Goal: Navigation & Orientation: Understand site structure

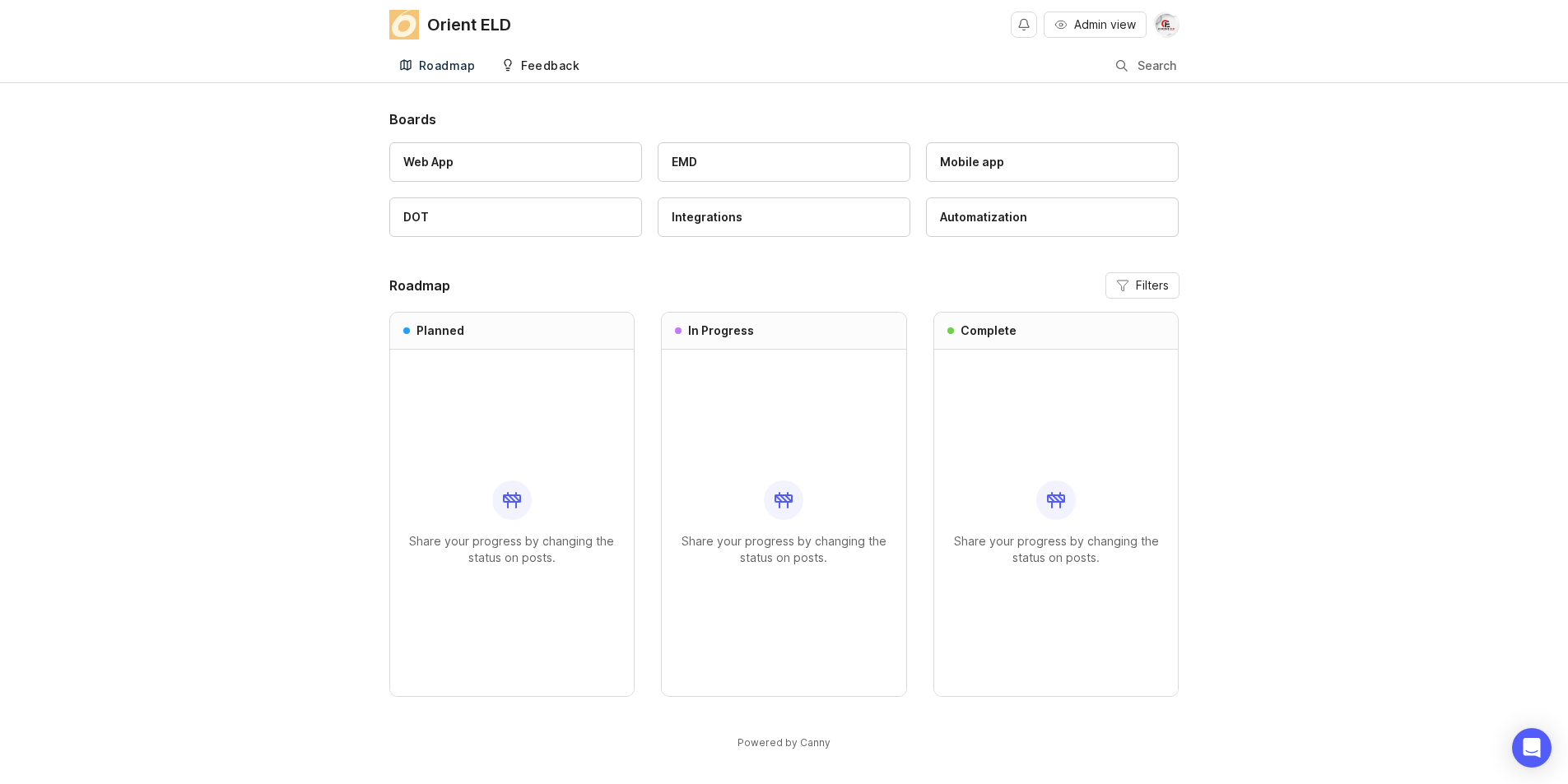
click at [540, 68] on div "Feedback" at bounding box center [550, 65] width 58 height 11
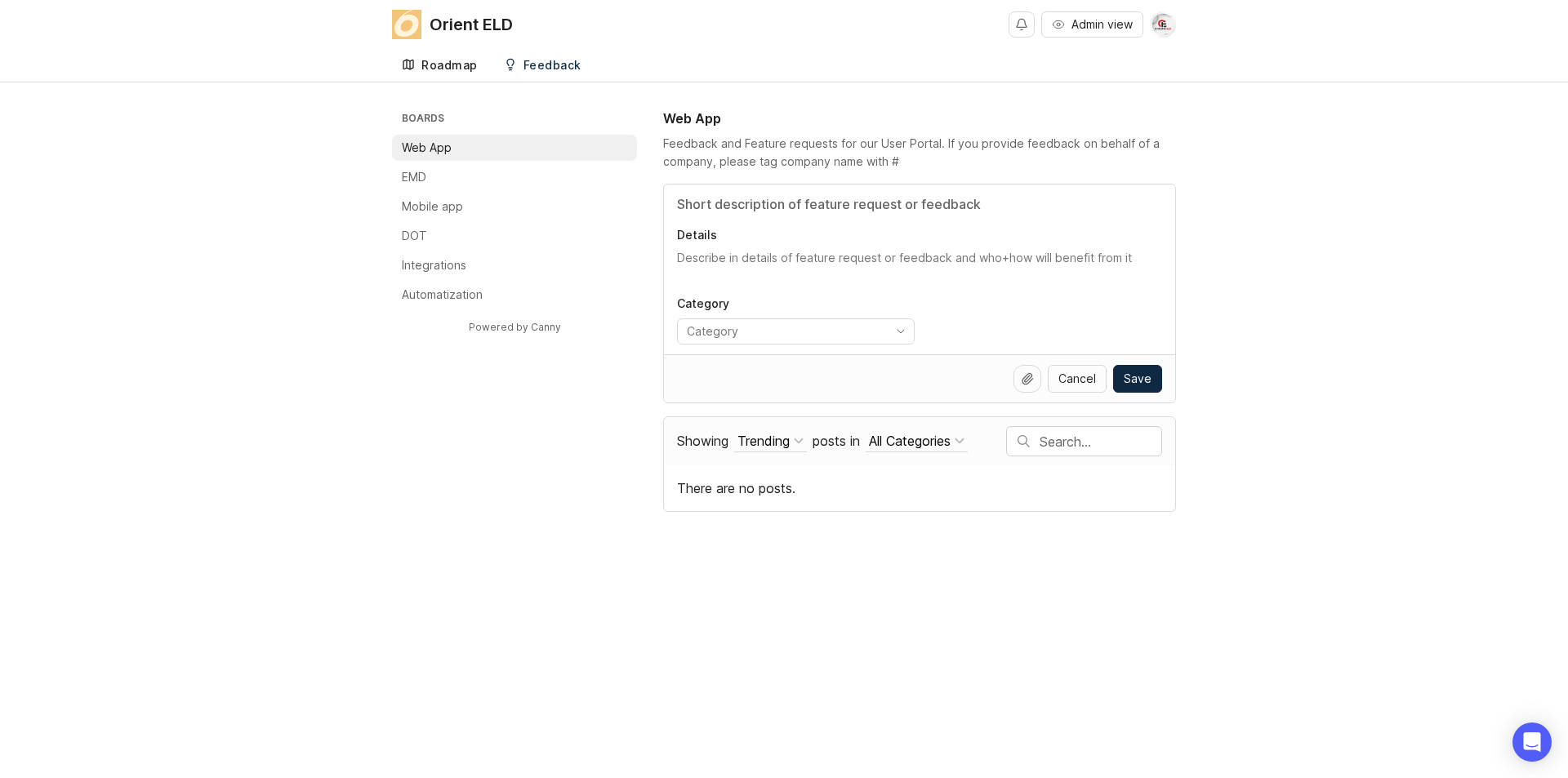
click at [474, 65] on div "Roadmap" at bounding box center [449, 65] width 56 height 11
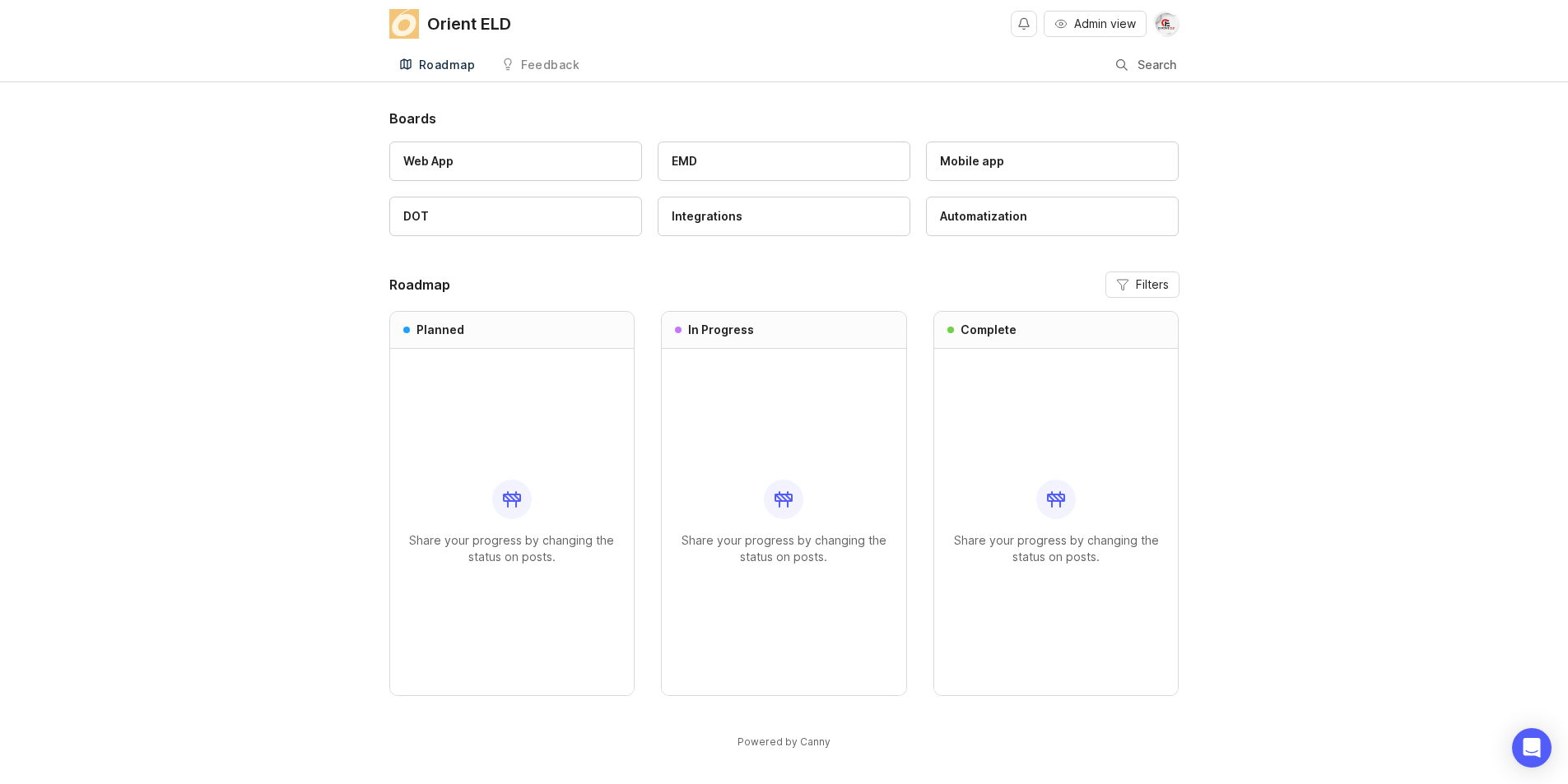
scroll to position [3, 0]
drag, startPoint x: 346, startPoint y: 115, endPoint x: 367, endPoint y: 115, distance: 21.0
click at [351, 115] on div "Boards Web App EMD Mobile app DOT Integrations Automatization Roadmap Filters P…" at bounding box center [784, 441] width 1568 height 669
click at [407, 115] on h1 "Boards" at bounding box center [784, 117] width 790 height 19
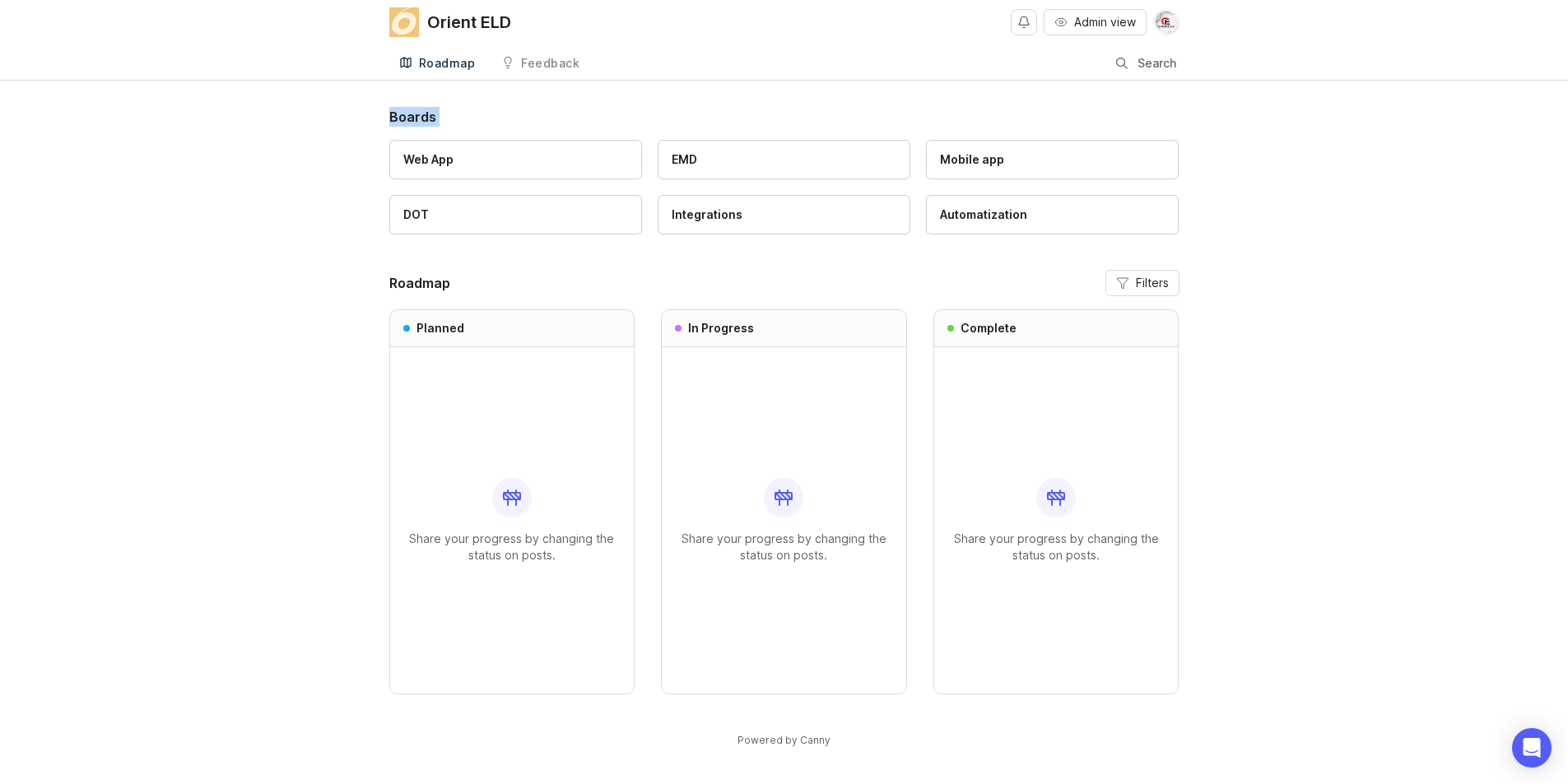
click at [407, 115] on h1 "Boards" at bounding box center [784, 117] width 790 height 19
click at [416, 279] on h2 "Roadmap" at bounding box center [419, 283] width 61 height 19
click at [303, 280] on div "Boards Web App EMD Mobile app DOT Integrations Automatization Roadmap Filters P…" at bounding box center [784, 441] width 1568 height 669
click at [407, 284] on h2 "Roadmap" at bounding box center [419, 283] width 61 height 19
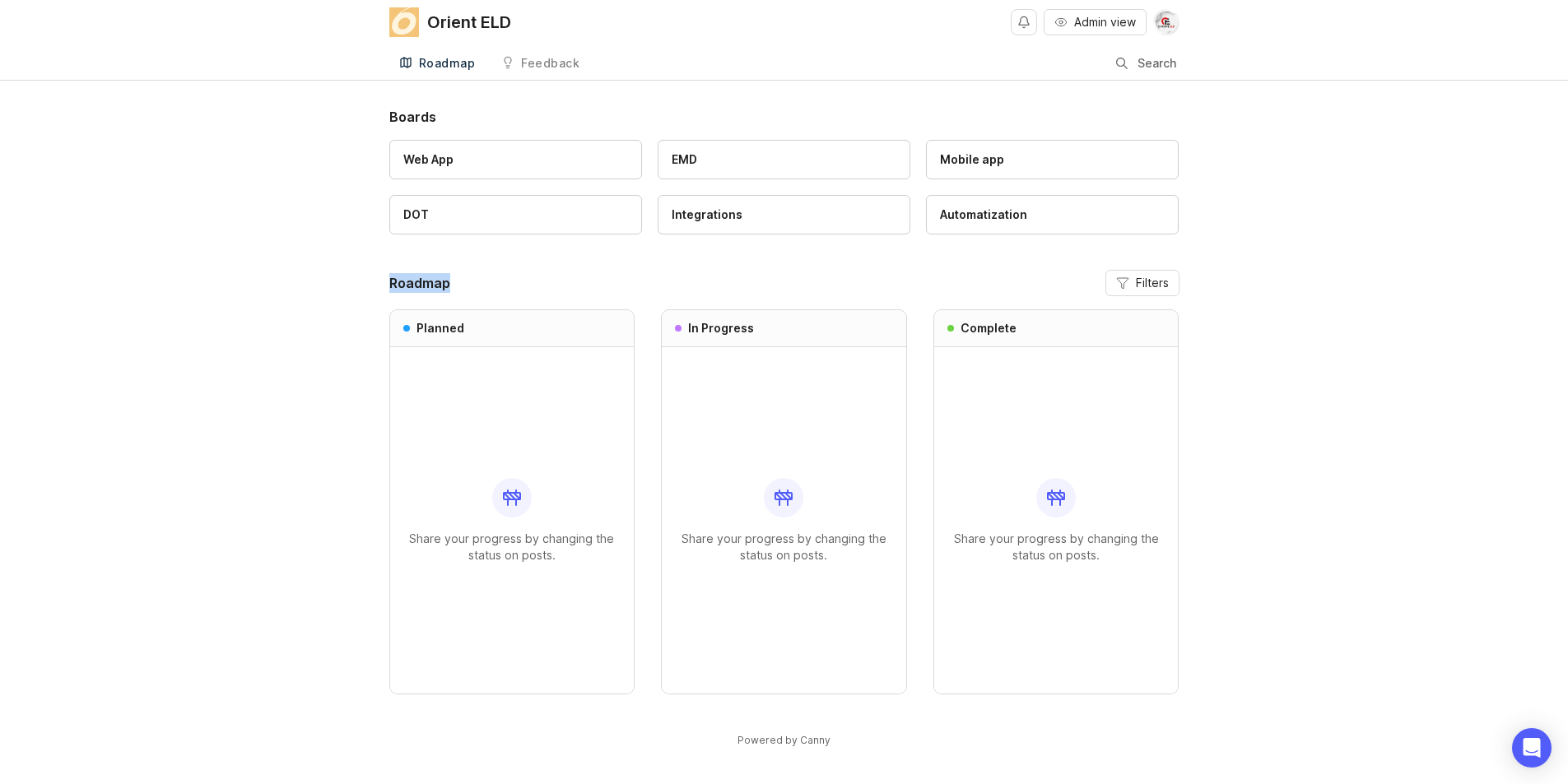
click at [407, 284] on h2 "Roadmap" at bounding box center [419, 283] width 61 height 19
click at [500, 299] on div "Roadmap Filters Planned Share your progress by changing the status on posts. In…" at bounding box center [784, 482] width 790 height 424
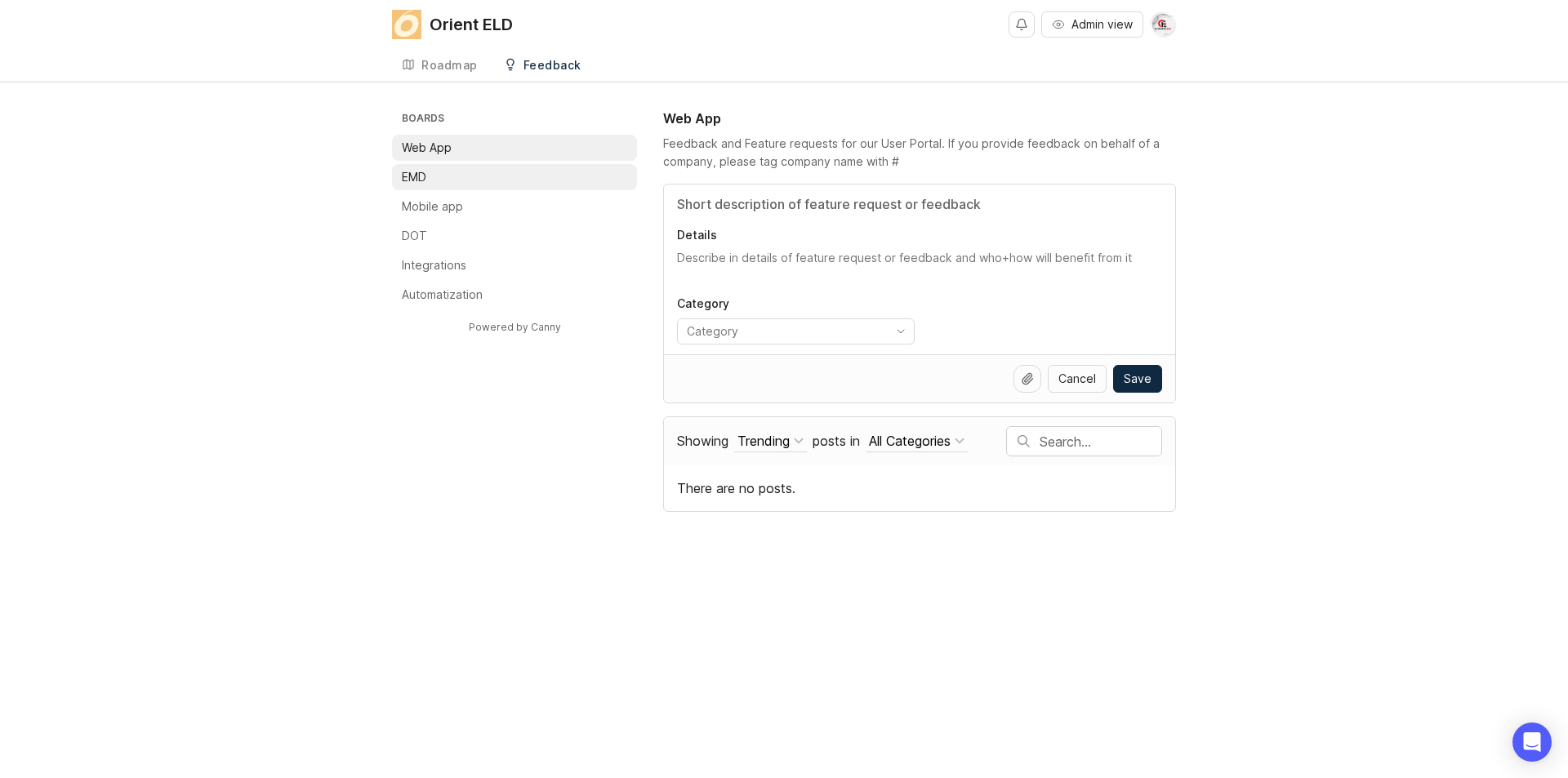
click at [440, 175] on li "EMD" at bounding box center [514, 177] width 245 height 26
click at [444, 187] on li "EMD" at bounding box center [514, 177] width 245 height 26
click at [464, 211] on li "Mobile app" at bounding box center [514, 207] width 245 height 26
click at [447, 228] on li "DOT" at bounding box center [514, 236] width 245 height 26
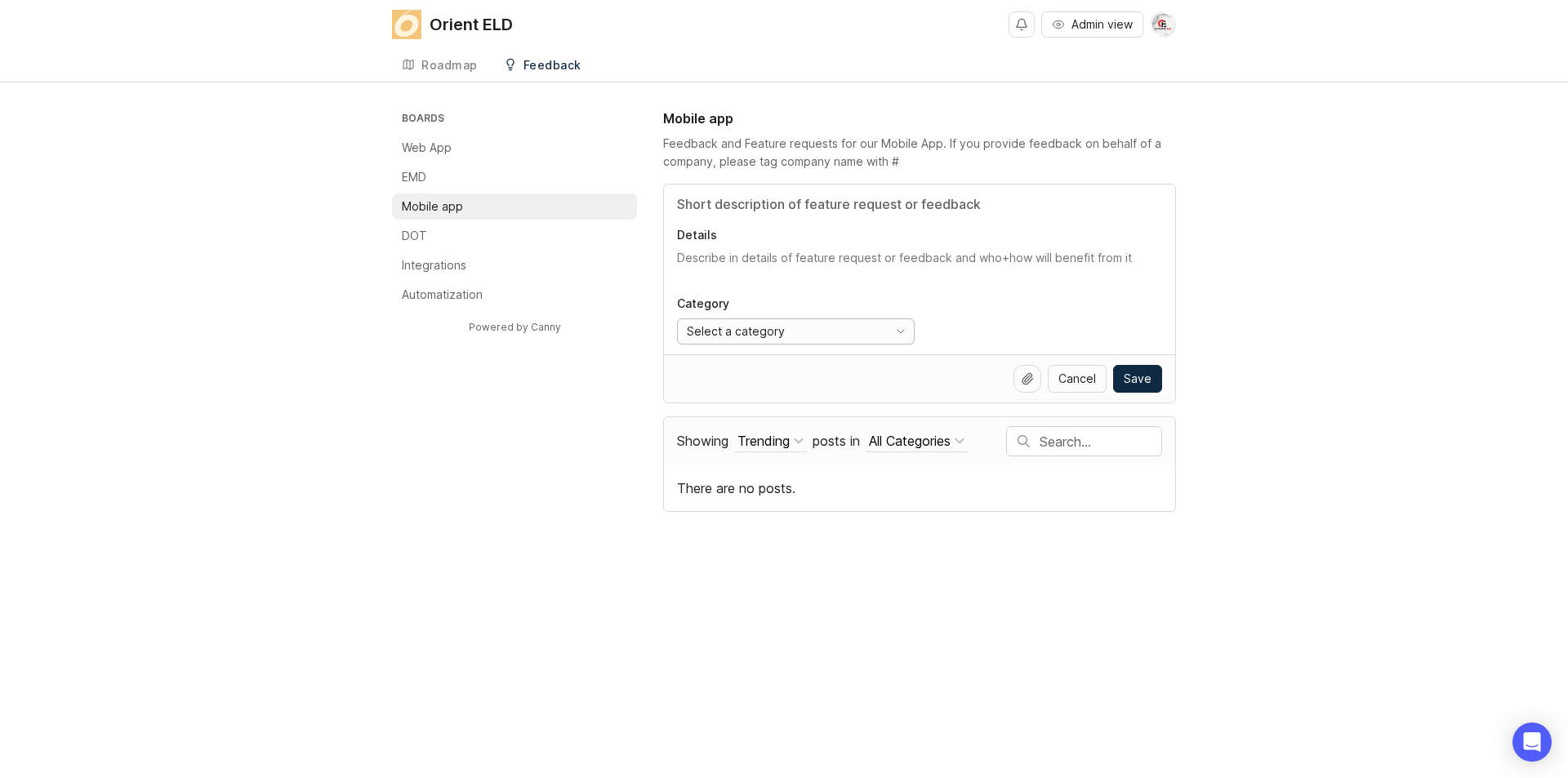
click at [813, 337] on div "Select a category" at bounding box center [780, 332] width 203 height 25
click at [838, 326] on div "Select a category" at bounding box center [780, 332] width 203 height 25
